Goal: Check status: Check status

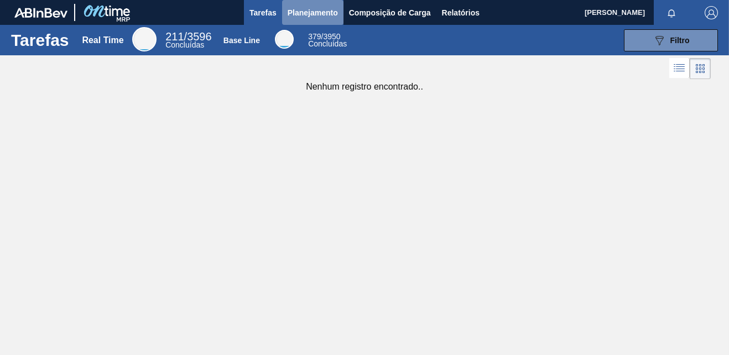
click at [316, 7] on span "Planejamento" at bounding box center [312, 12] width 50 height 13
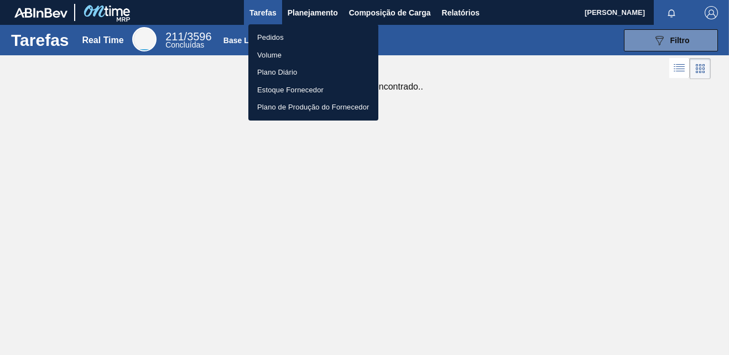
click at [268, 38] on li "Pedidos" at bounding box center [313, 38] width 130 height 18
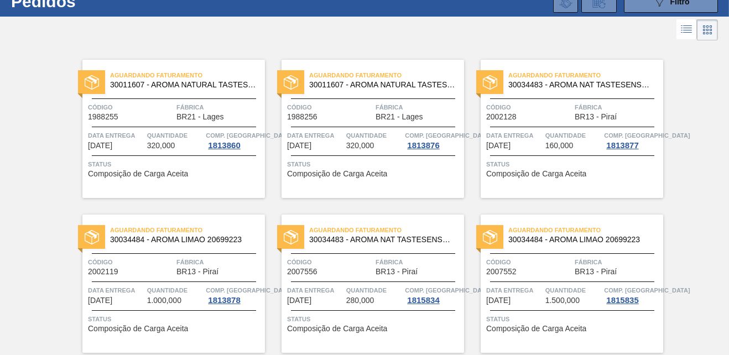
scroll to position [77, 0]
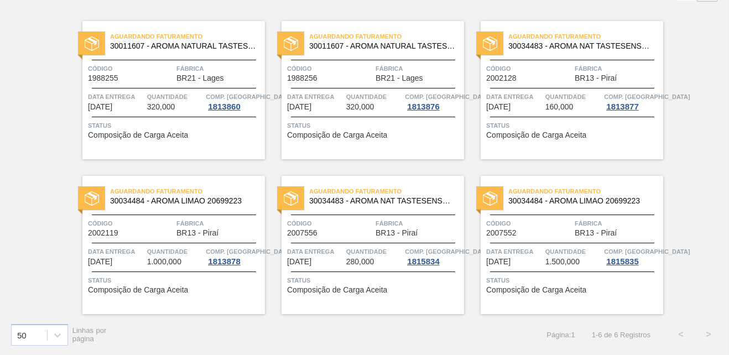
click at [366, 227] on span "Código" at bounding box center [330, 223] width 86 height 11
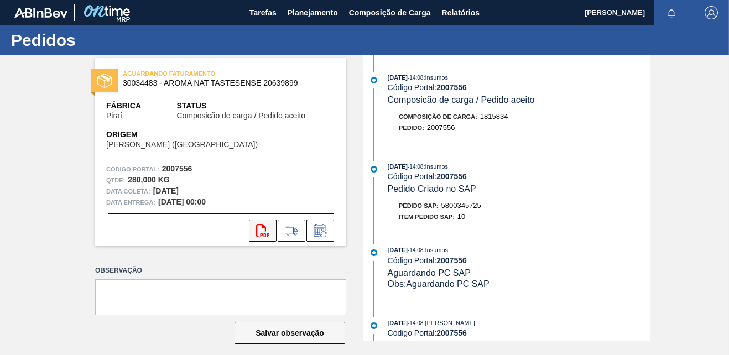
click at [261, 224] on icon at bounding box center [262, 230] width 13 height 13
click at [312, 14] on span "Planejamento" at bounding box center [312, 12] width 50 height 13
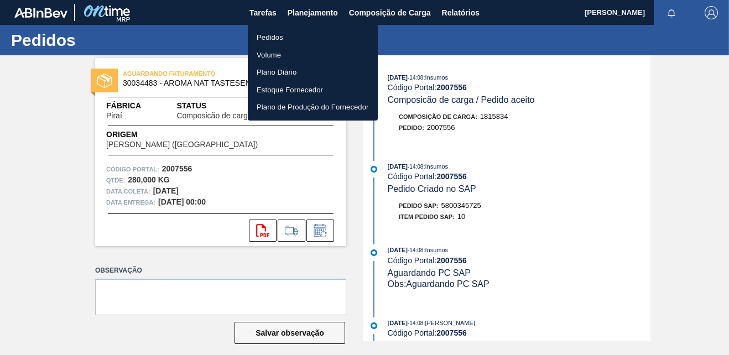
click at [281, 33] on li "Pedidos" at bounding box center [313, 38] width 130 height 18
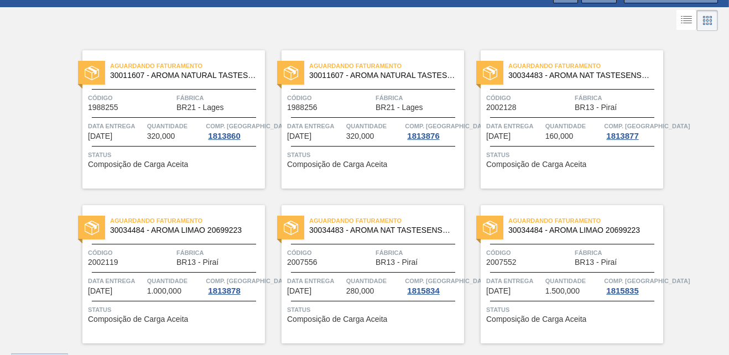
scroll to position [77, 0]
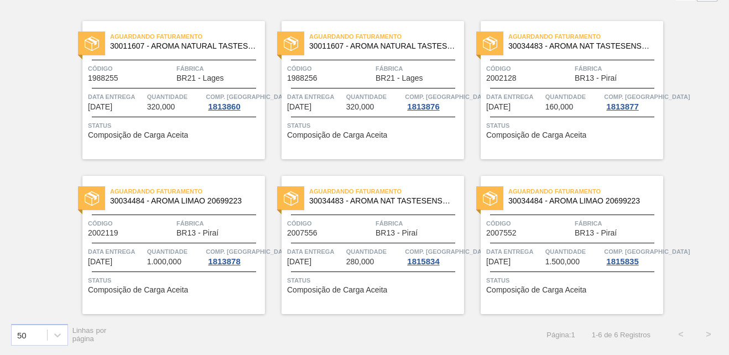
click at [564, 210] on div "Aguardando Faturamento 30034484 - AROMA LIMAO 20699223 Código 2007552 Fábrica B…" at bounding box center [571, 245] width 182 height 138
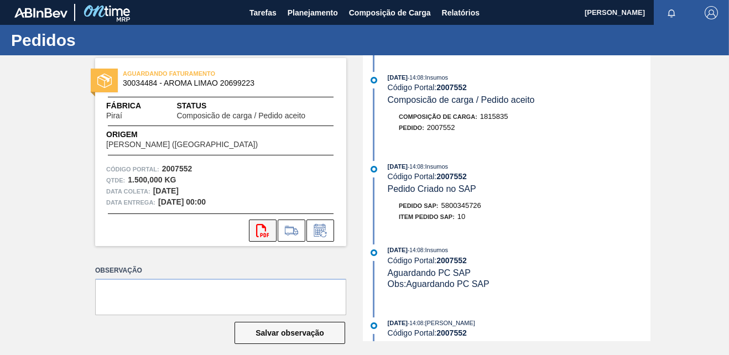
click at [262, 226] on icon at bounding box center [262, 230] width 13 height 13
